Goal: Task Accomplishment & Management: Use online tool/utility

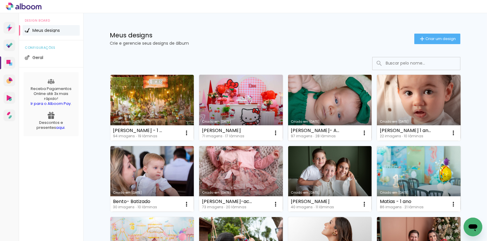
click at [302, 109] on link "Criado em 13/08/25" at bounding box center [330, 108] width 84 height 66
